Goal: Navigation & Orientation: Find specific page/section

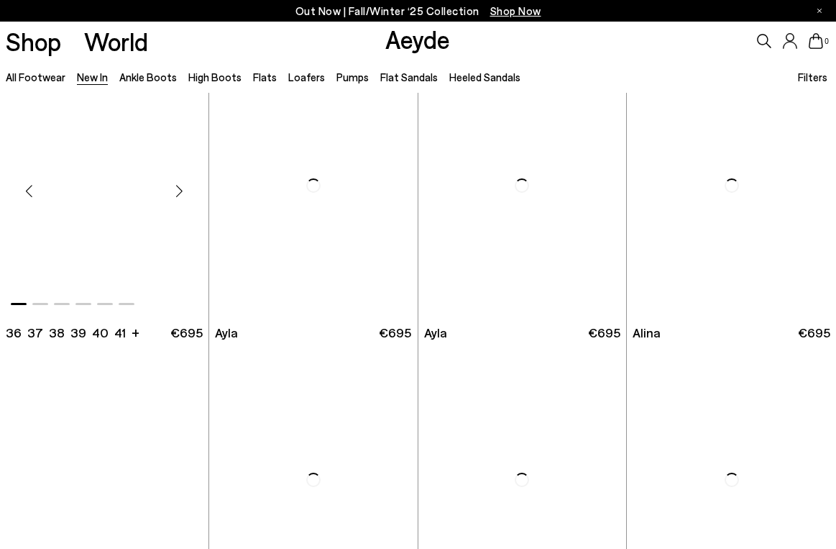
scroll to position [3278, 0]
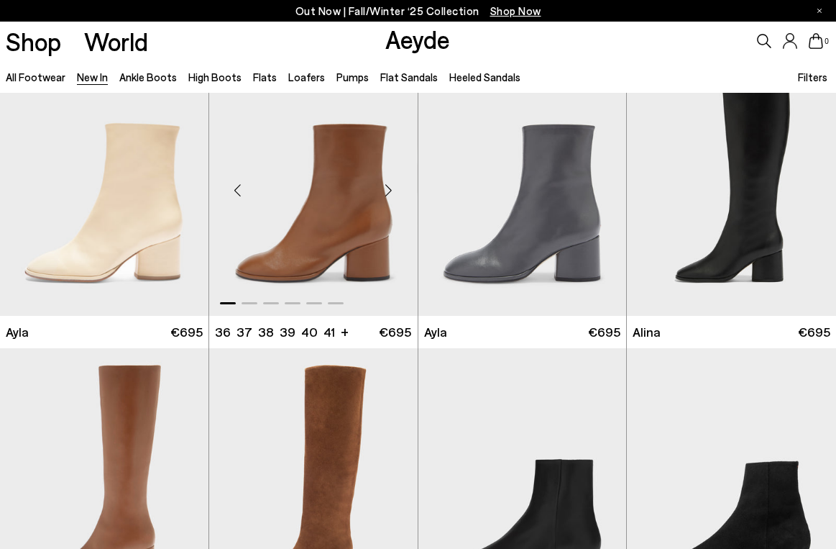
click at [388, 194] on div "Next slide" at bounding box center [388, 190] width 43 height 43
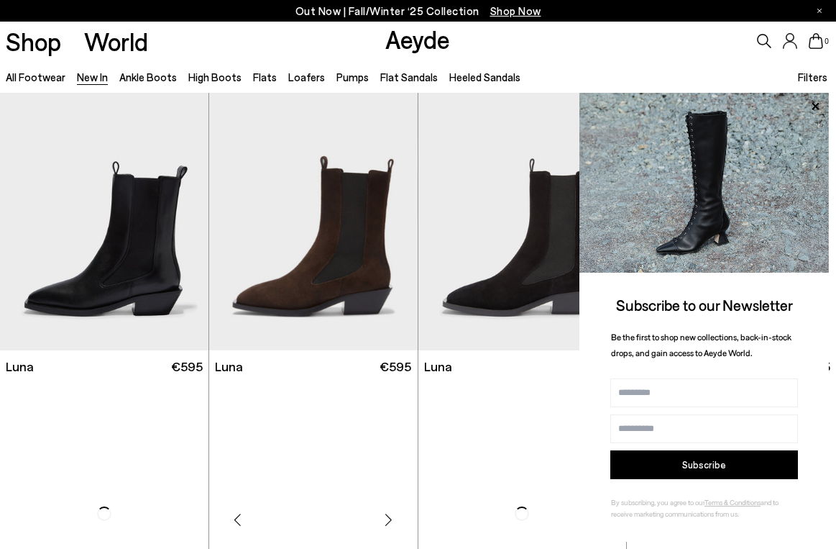
scroll to position [4708, 0]
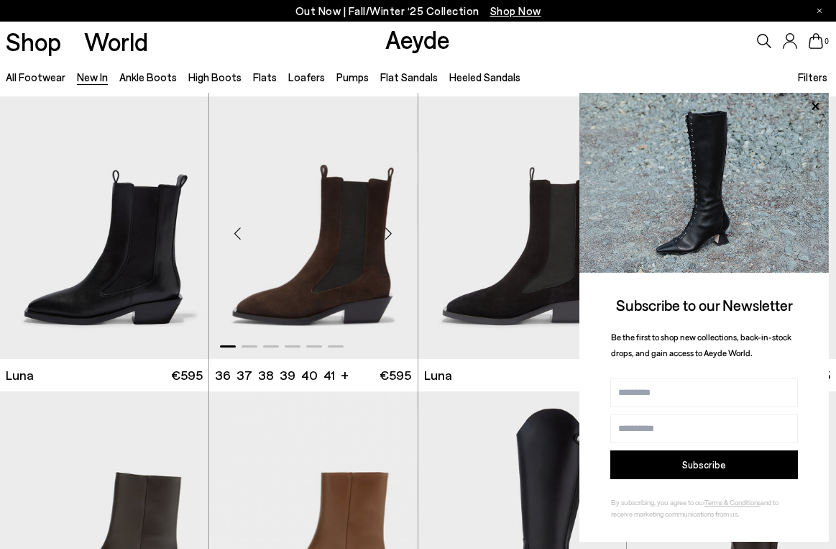
click at [388, 228] on div "Next slide" at bounding box center [388, 233] width 43 height 43
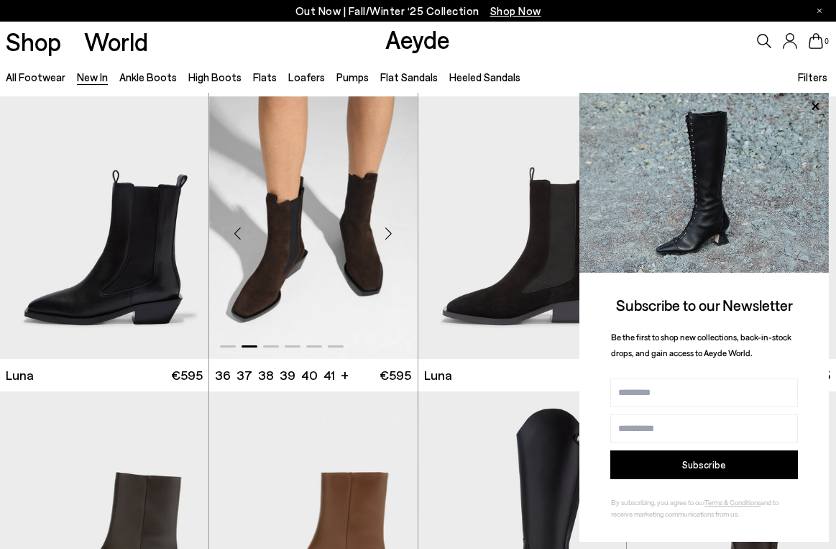
click at [388, 228] on div "Next slide" at bounding box center [388, 233] width 43 height 43
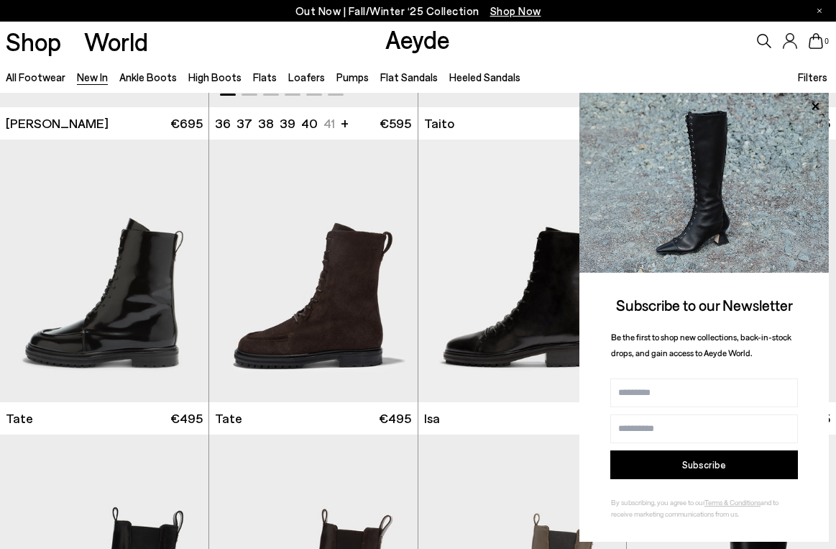
scroll to position [5578, 0]
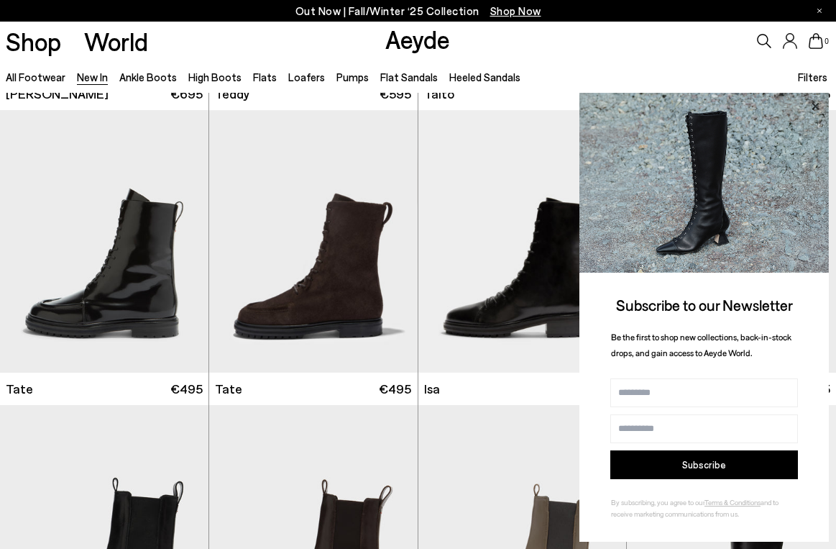
click at [819, 105] on icon at bounding box center [815, 105] width 7 height 7
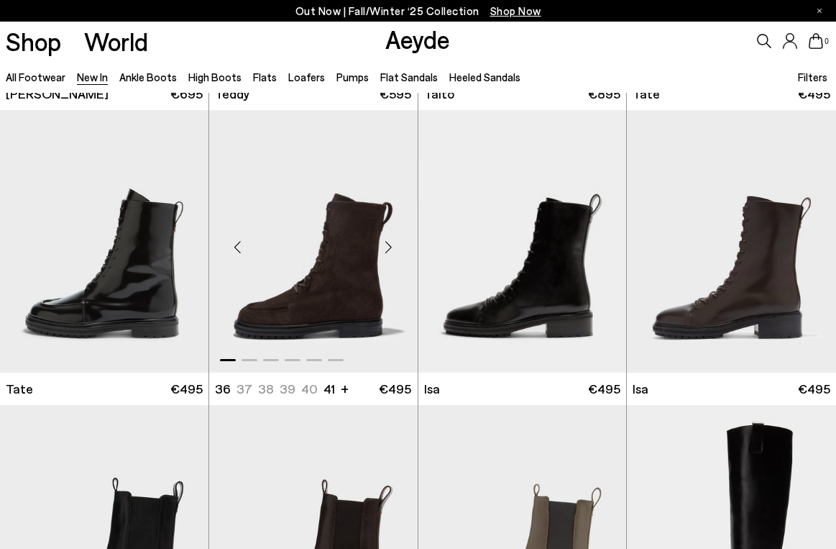
click at [392, 251] on div "Next slide" at bounding box center [388, 246] width 43 height 43
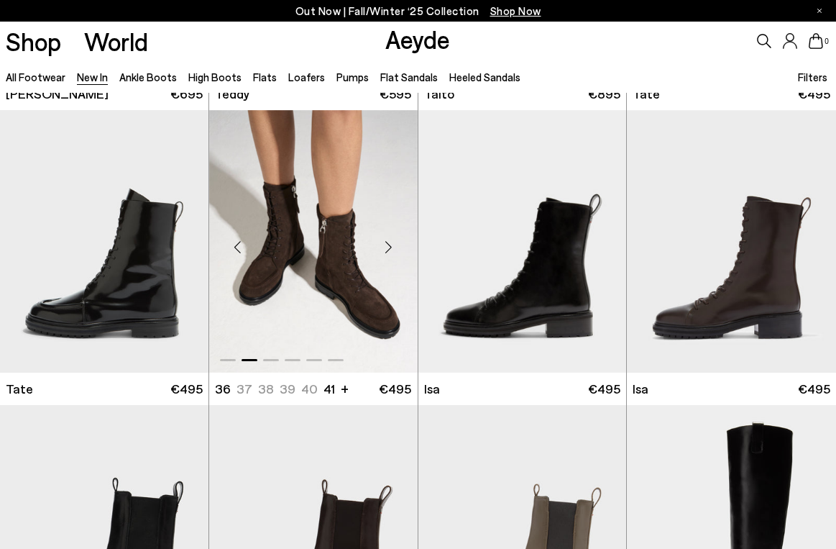
click at [389, 247] on div "Next slide" at bounding box center [388, 246] width 43 height 43
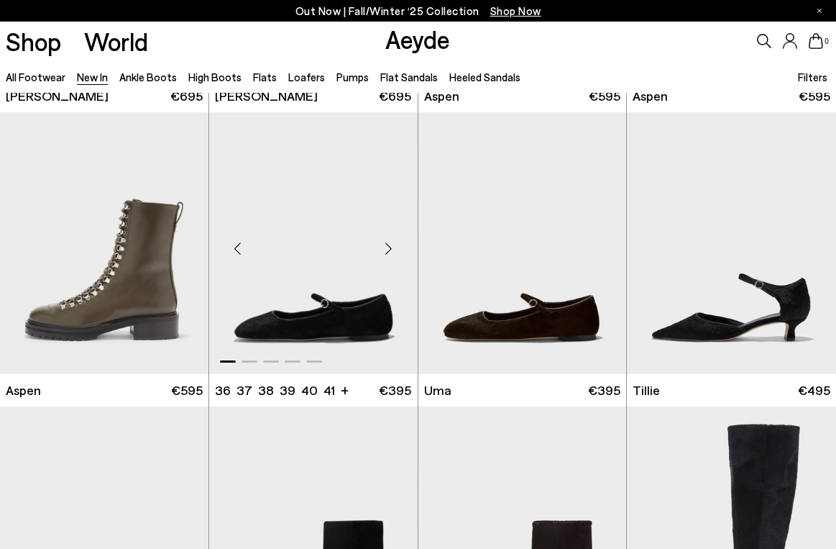
scroll to position [6461, 0]
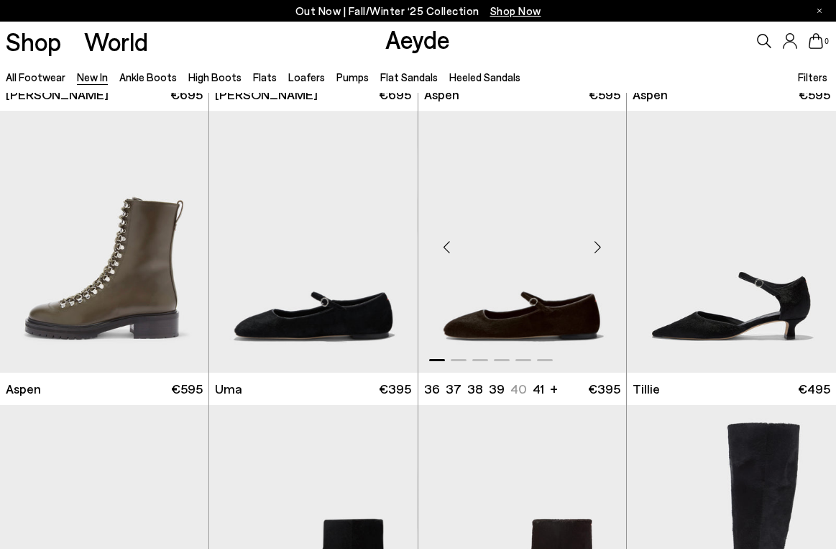
click at [598, 247] on div "Next slide" at bounding box center [597, 247] width 43 height 43
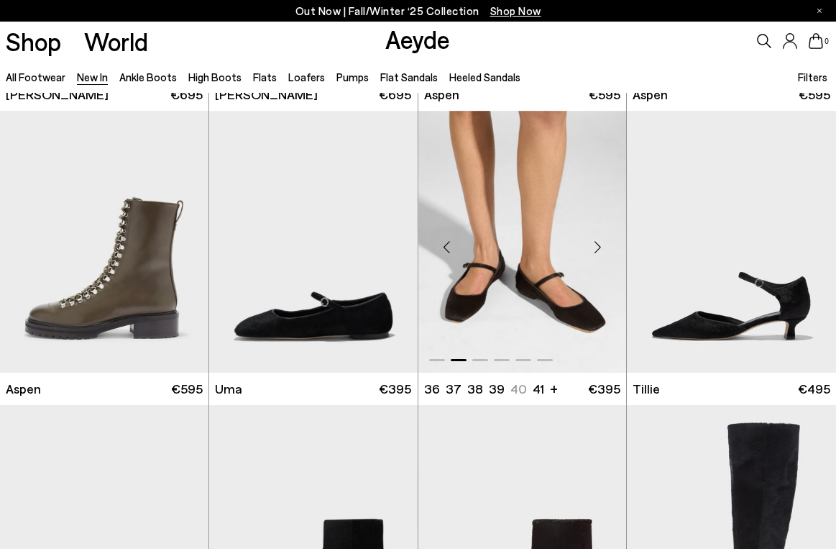
click at [598, 247] on div "Next slide" at bounding box center [597, 247] width 43 height 43
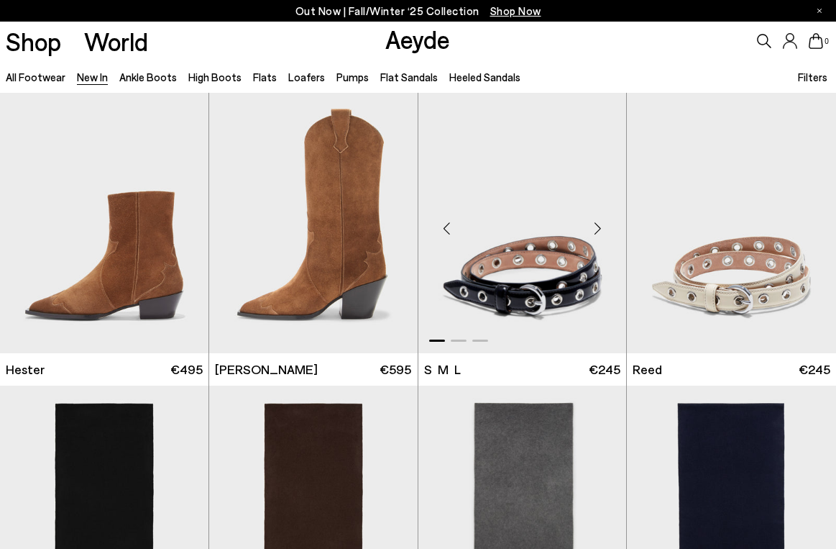
scroll to position [7069, 0]
click at [178, 229] on div "Next slide" at bounding box center [179, 227] width 43 height 43
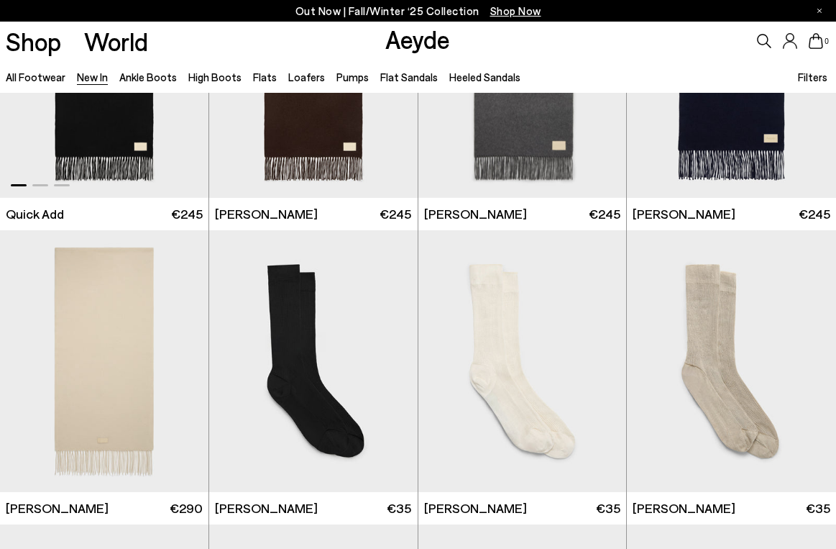
scroll to position [7811, 0]
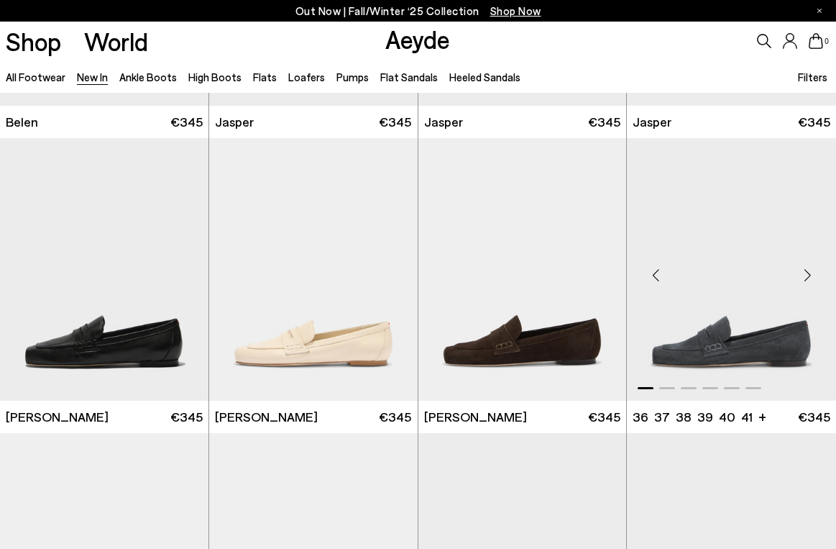
scroll to position [10851, 0]
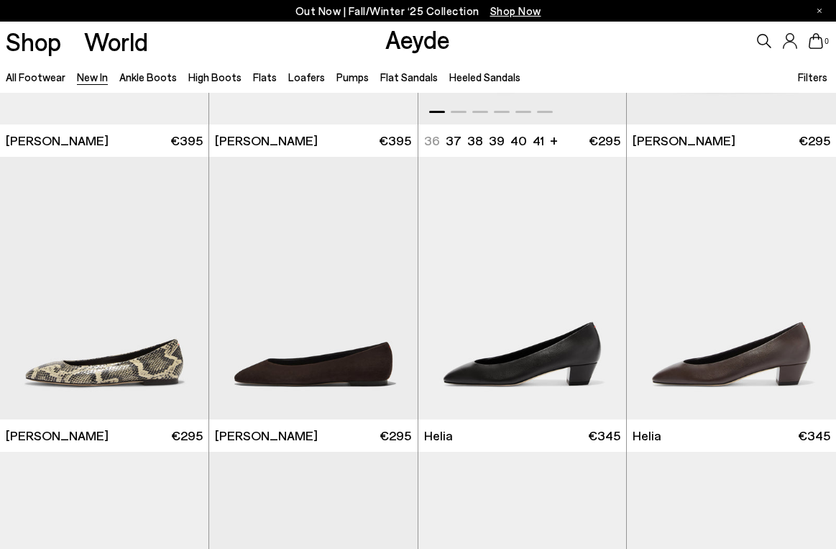
scroll to position [11440, 0]
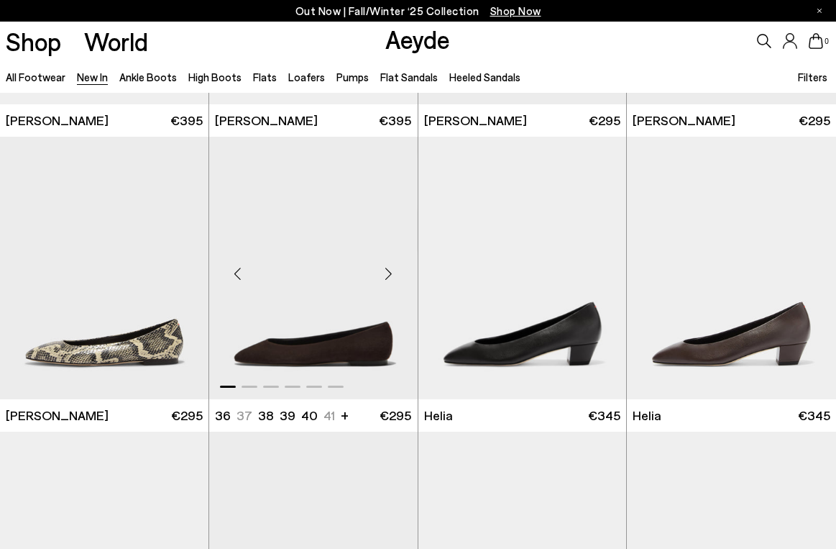
click at [386, 278] on div "Next slide" at bounding box center [388, 273] width 43 height 43
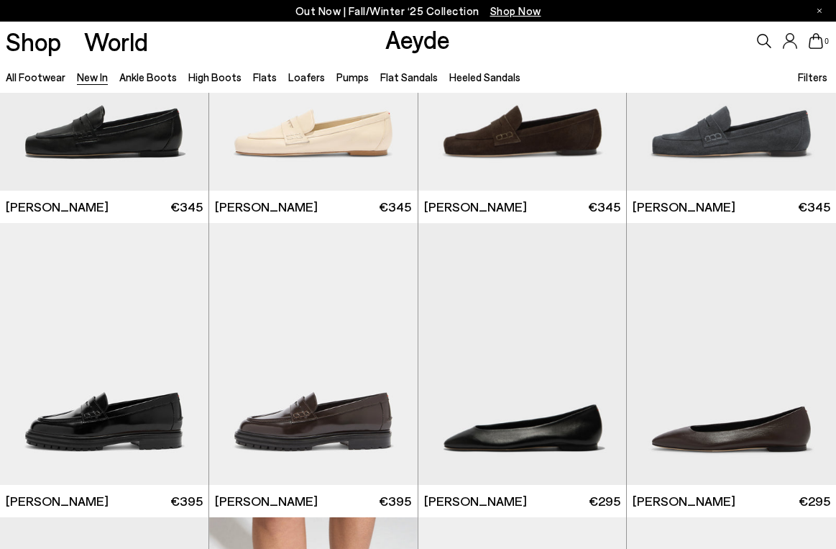
scroll to position [10926, 0]
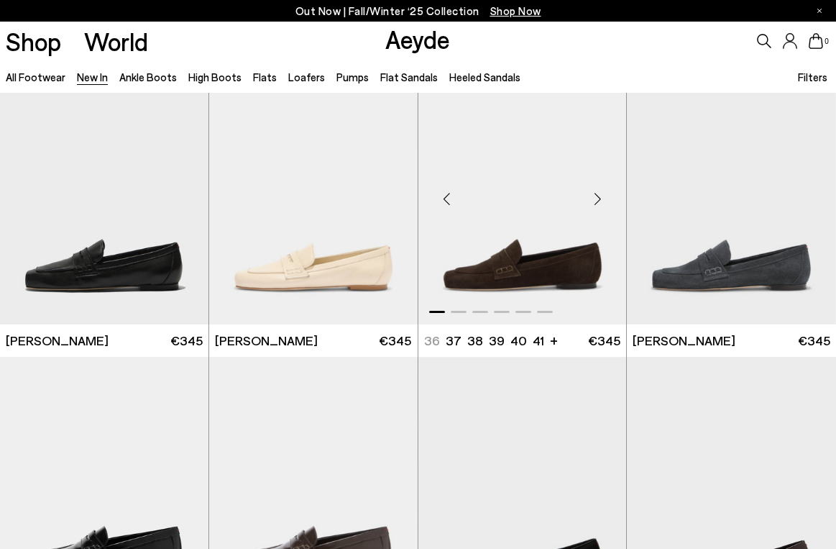
click at [456, 274] on img "1 / 6" at bounding box center [522, 193] width 208 height 262
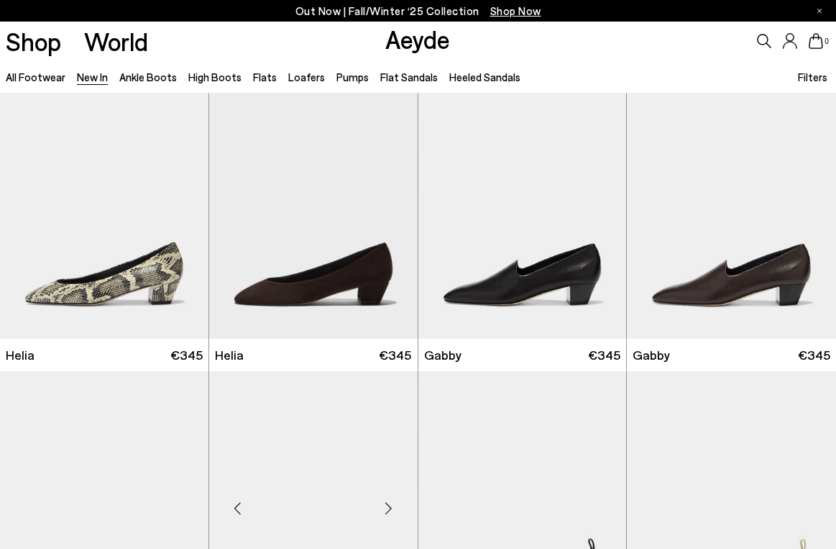
scroll to position [11799, 0]
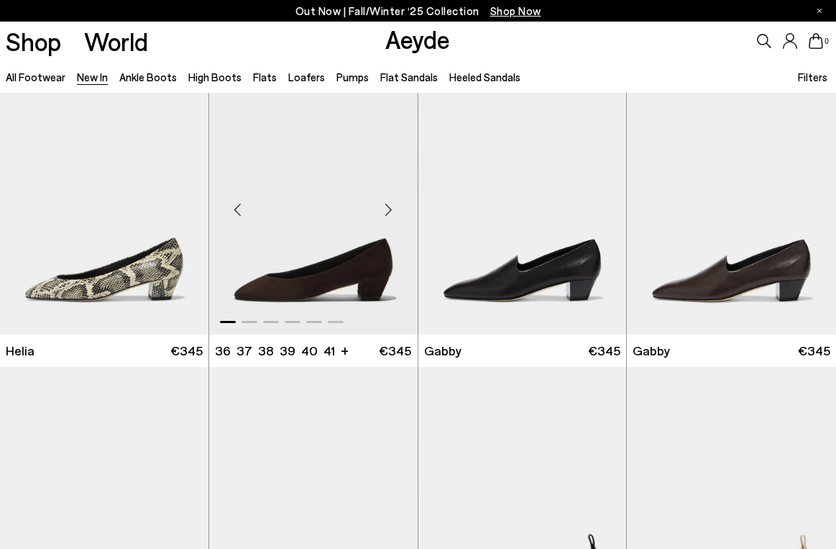
click at [395, 216] on div "Next slide" at bounding box center [388, 209] width 43 height 43
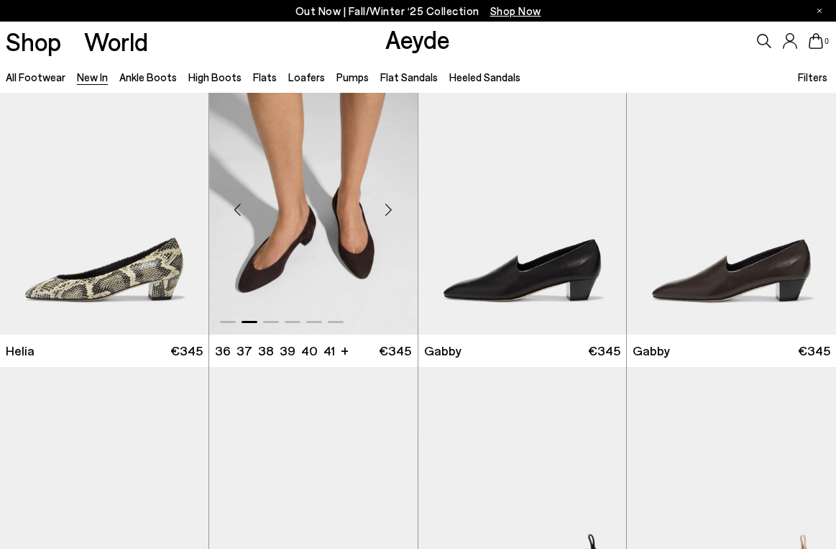
click at [393, 214] on div "Next slide" at bounding box center [388, 209] width 43 height 43
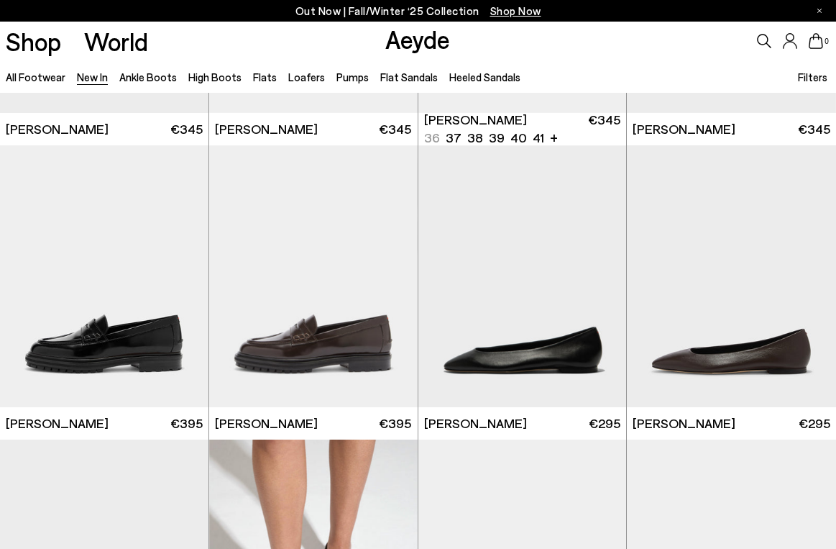
scroll to position [11100, 0]
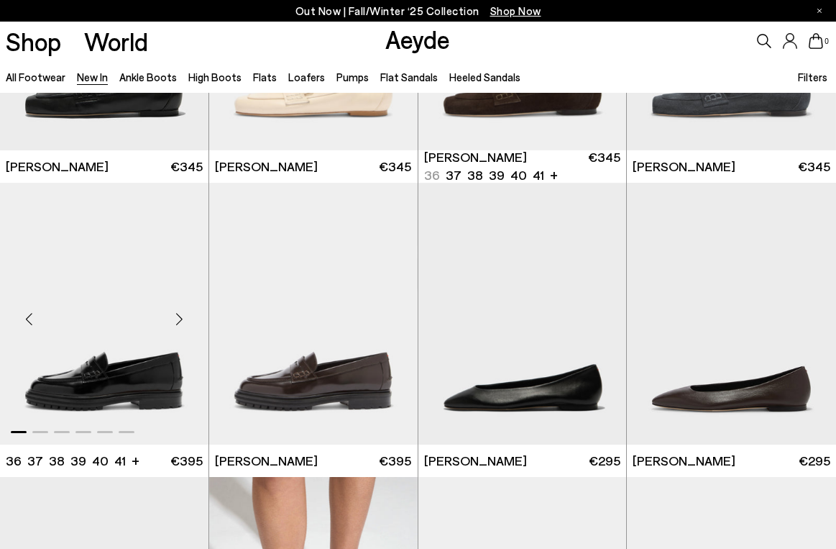
click at [179, 313] on div "Next slide" at bounding box center [179, 319] width 43 height 43
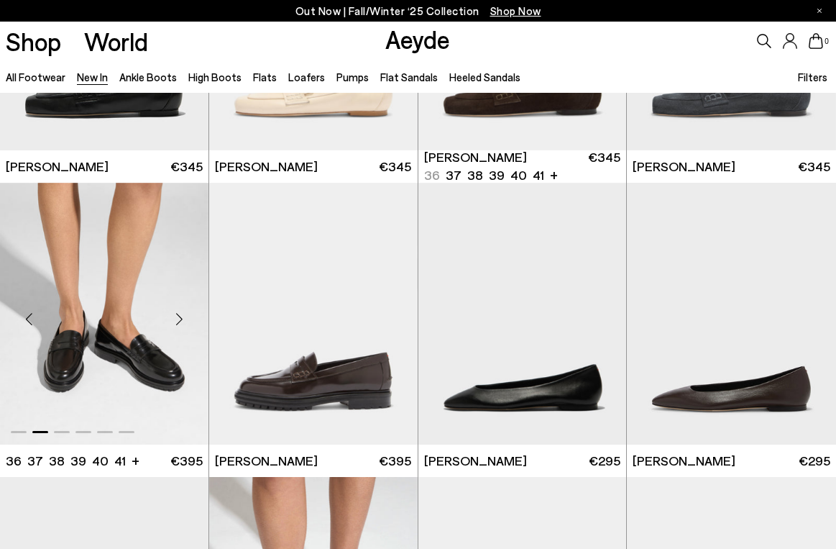
click at [179, 313] on div "Next slide" at bounding box center [179, 319] width 43 height 43
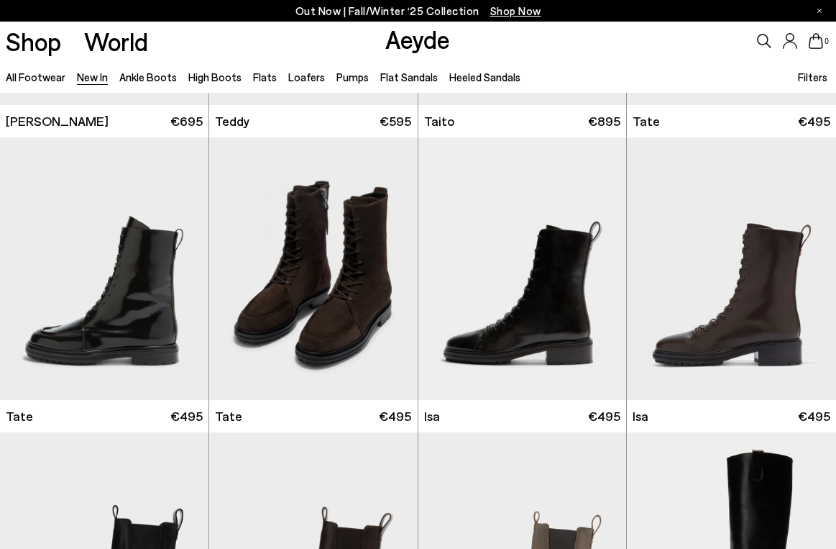
scroll to position [5549, 0]
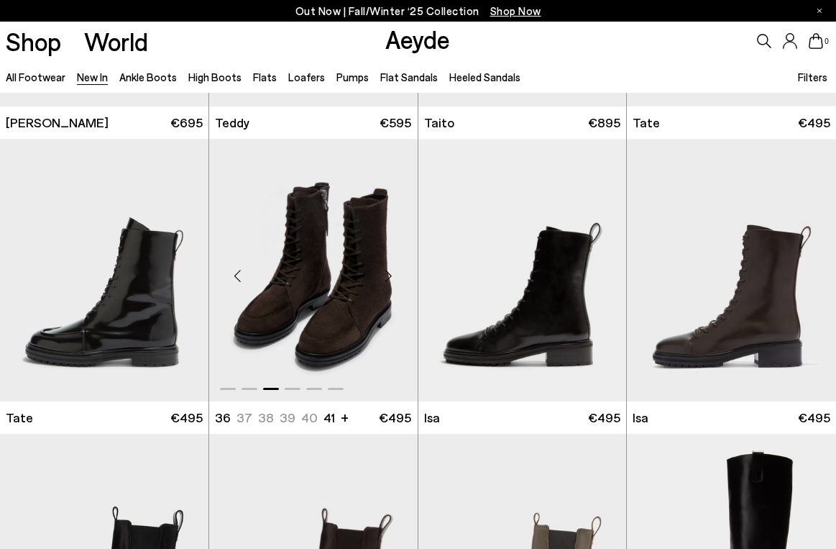
click at [381, 277] on div "Next slide" at bounding box center [388, 275] width 43 height 43
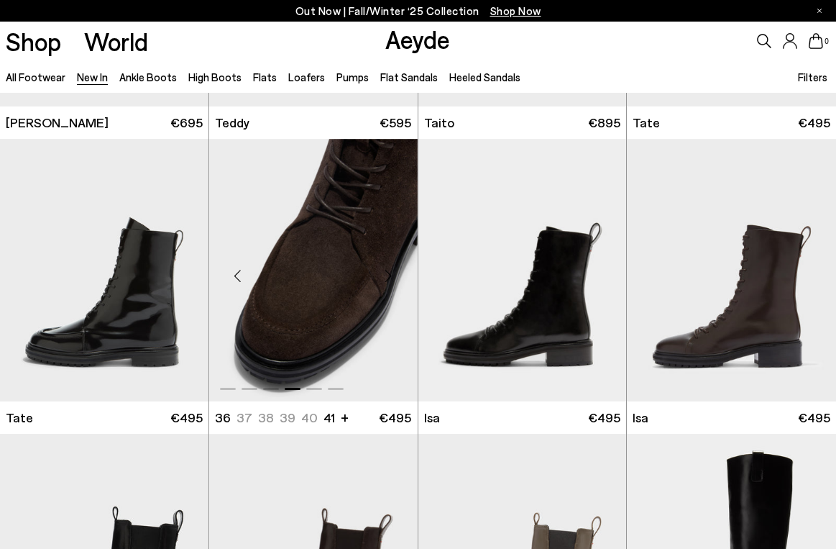
click at [383, 275] on div "Next slide" at bounding box center [388, 275] width 43 height 43
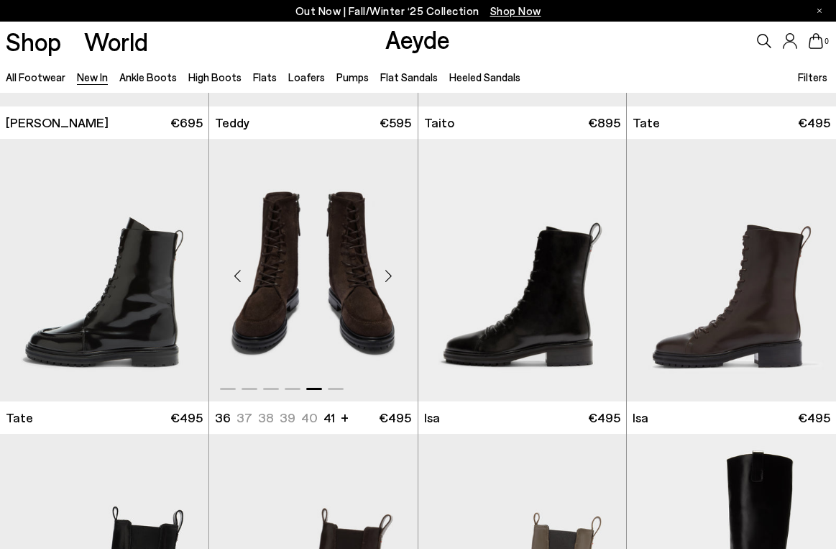
click at [383, 275] on div "Next slide" at bounding box center [388, 275] width 43 height 43
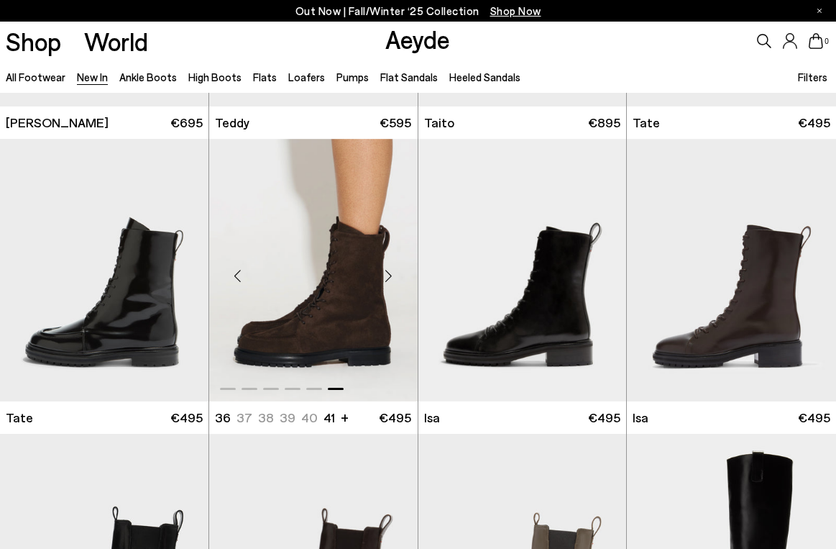
click at [383, 275] on div "Next slide" at bounding box center [388, 275] width 43 height 43
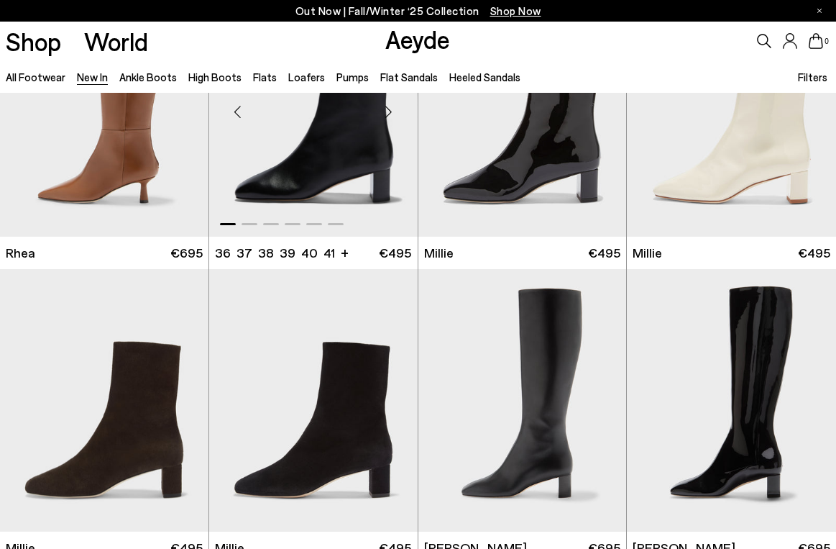
scroll to position [2549, 0]
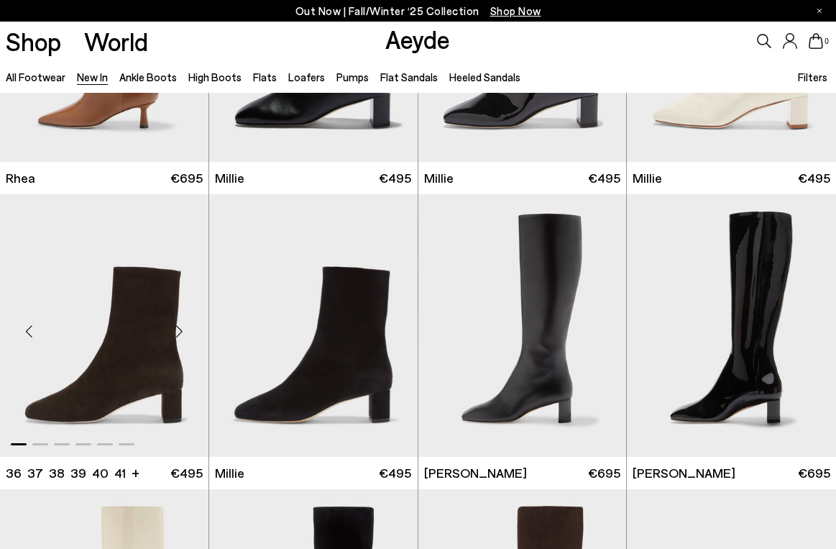
click at [178, 336] on div "Next slide" at bounding box center [179, 331] width 43 height 43
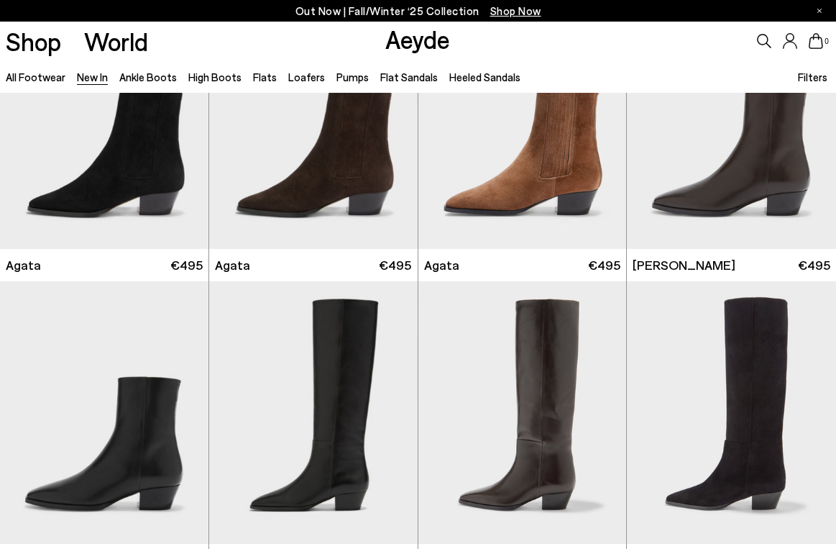
scroll to position [336, 0]
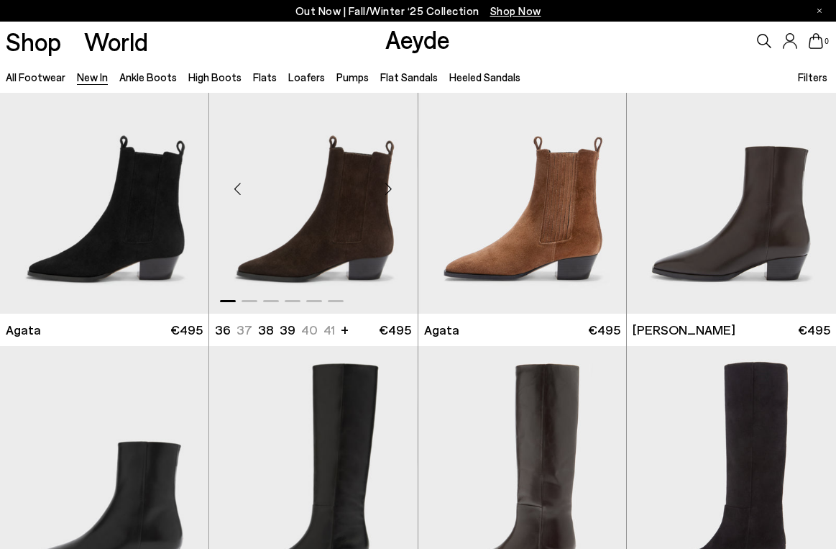
click at [387, 185] on div "Next slide" at bounding box center [388, 188] width 43 height 43
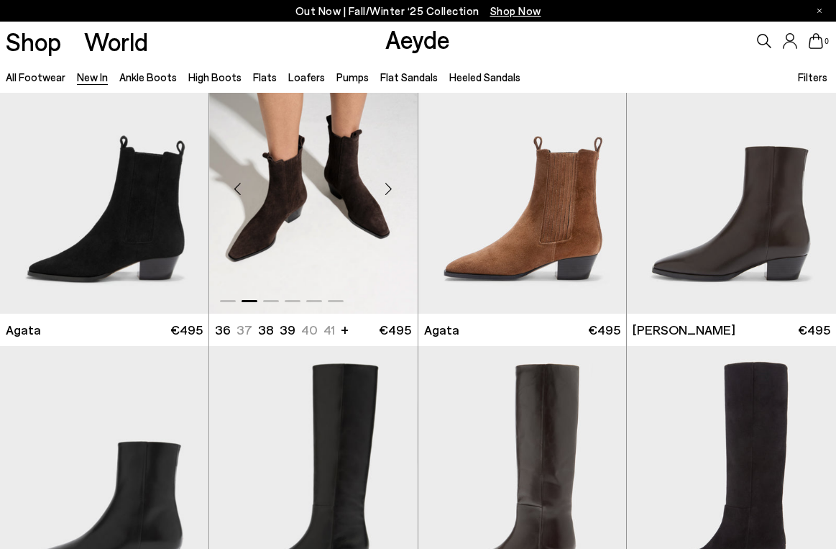
click at [387, 185] on div "Next slide" at bounding box center [388, 188] width 43 height 43
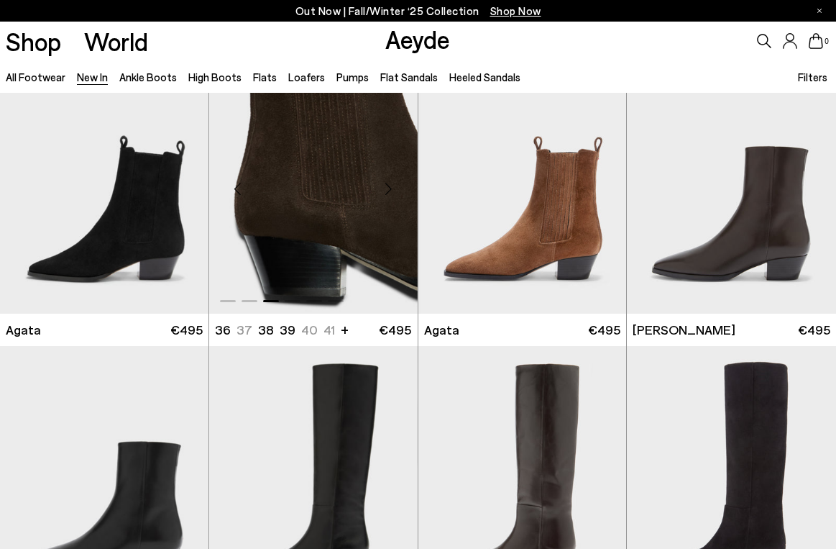
click at [387, 185] on div "Next slide" at bounding box center [388, 188] width 43 height 43
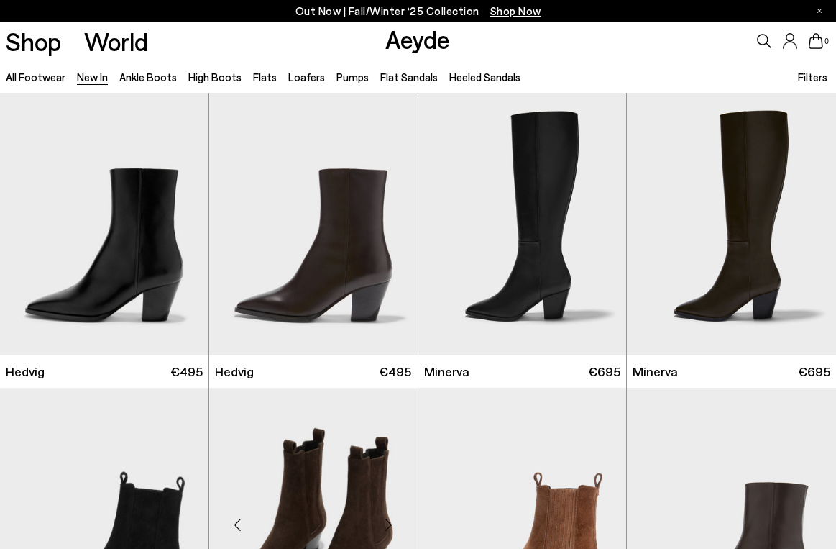
scroll to position [0, 0]
click at [336, 73] on link "Pumps" at bounding box center [352, 76] width 32 height 13
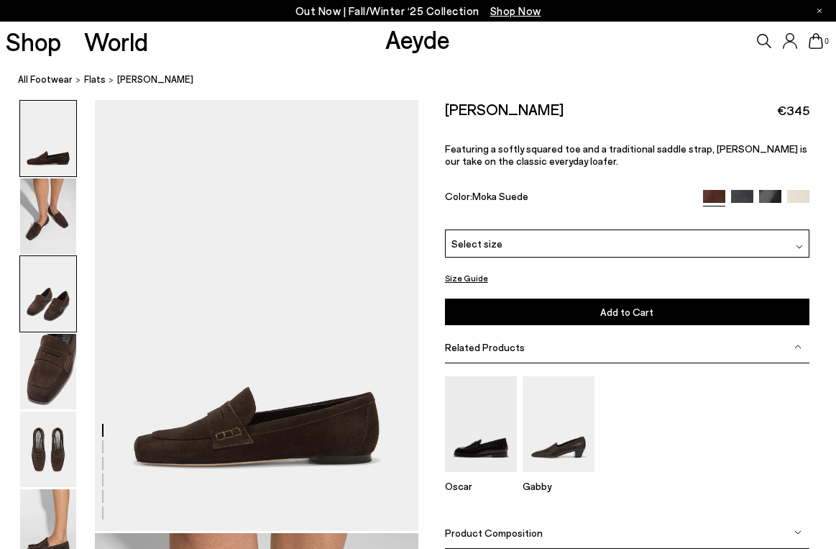
click at [55, 291] on img at bounding box center [48, 293] width 56 height 75
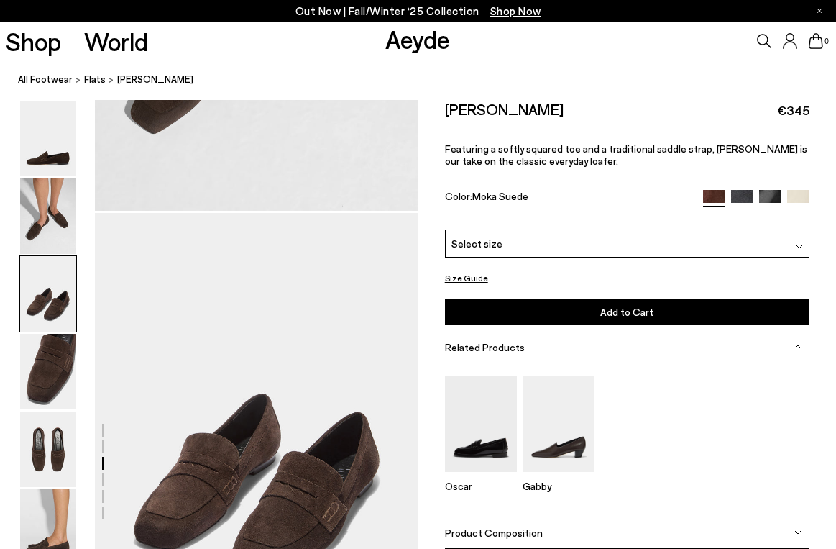
scroll to position [866, 0]
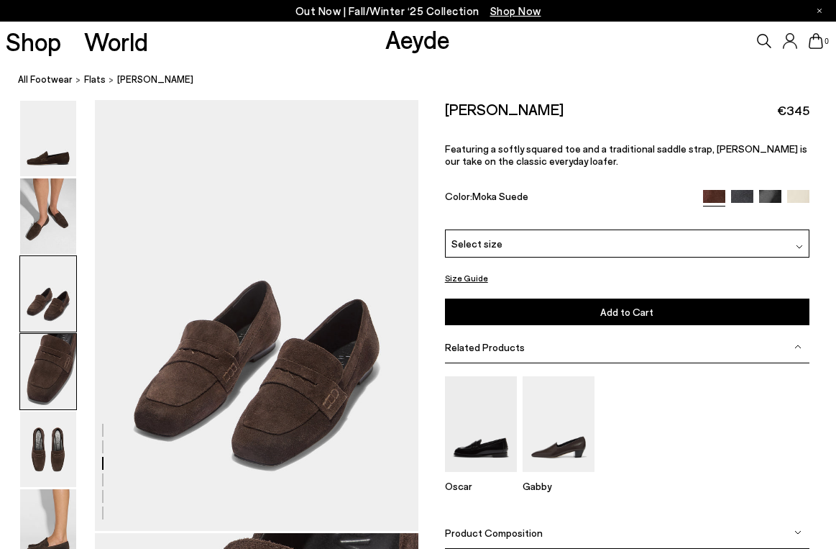
click at [55, 365] on img at bounding box center [48, 371] width 56 height 75
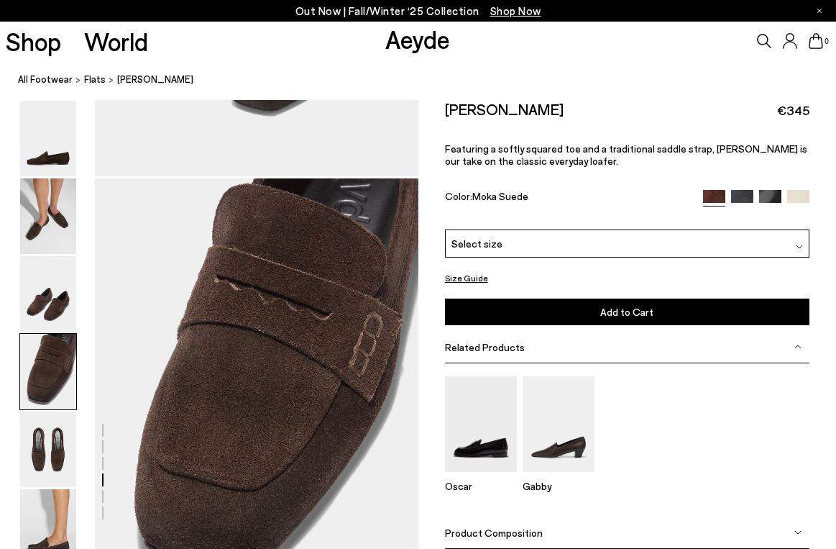
scroll to position [1300, 0]
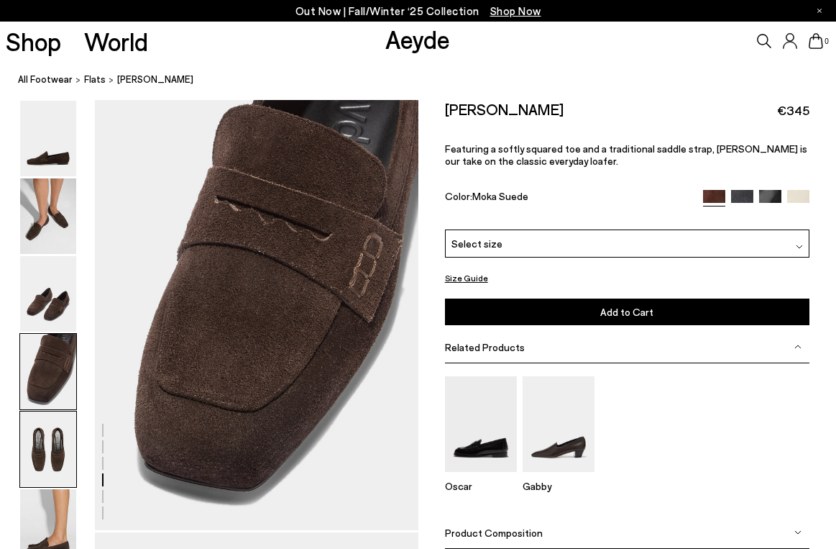
click at [47, 421] on img at bounding box center [48, 448] width 56 height 75
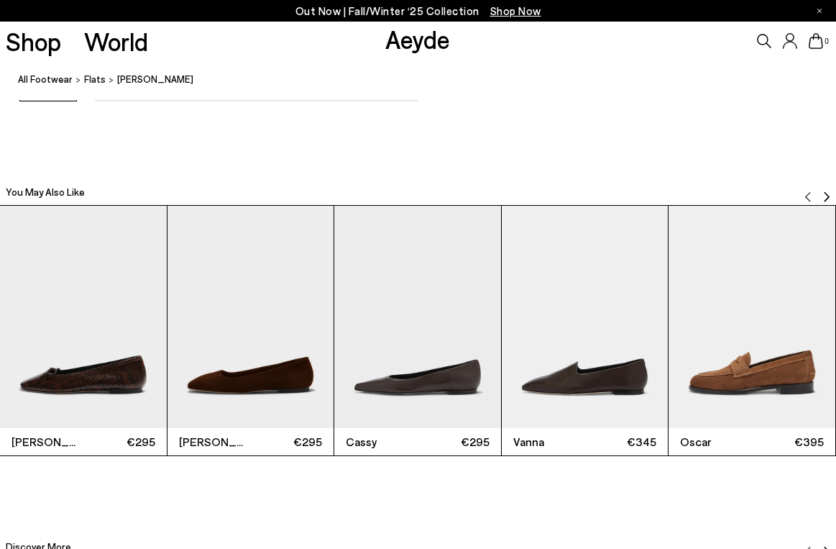
scroll to position [2603, 0]
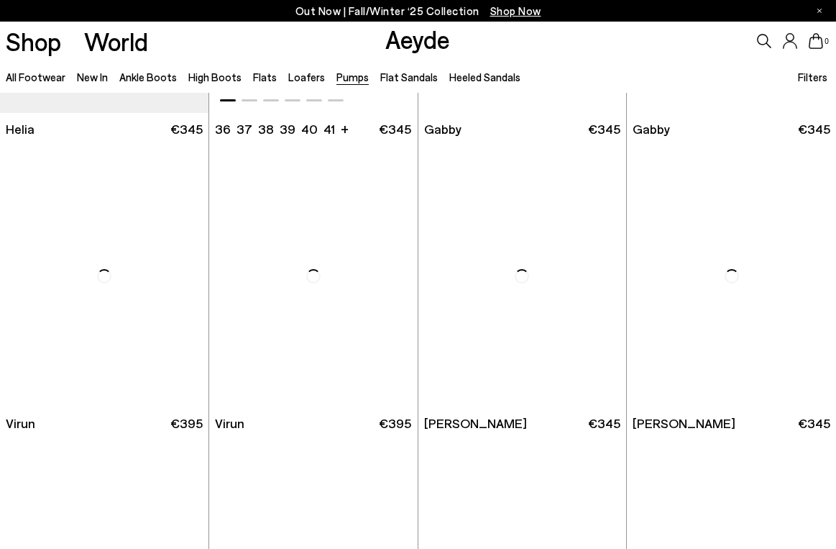
scroll to position [1186, 0]
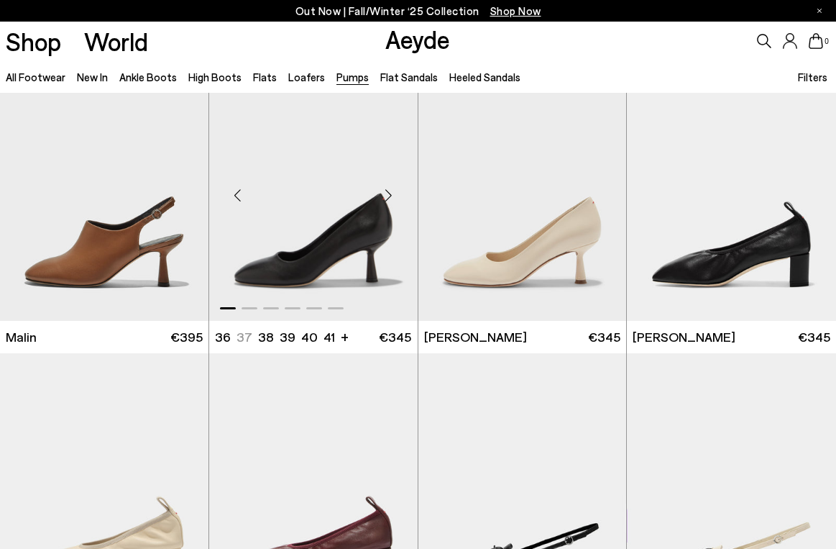
scroll to position [2155, 0]
